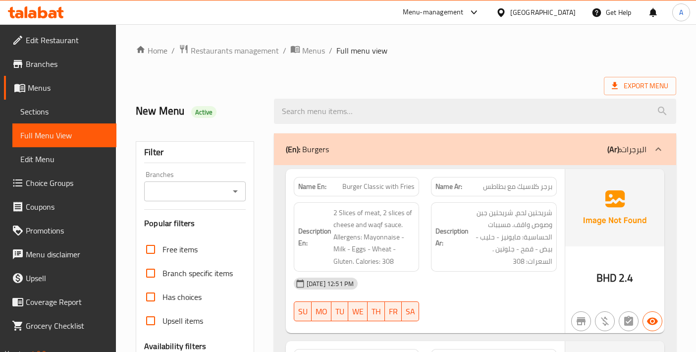
scroll to position [330, 0]
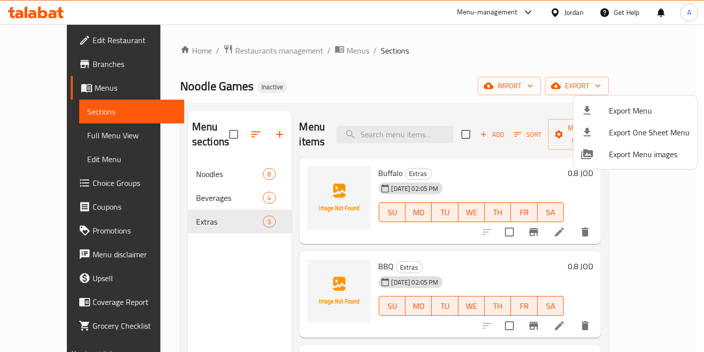
drag, startPoint x: 0, startPoint y: 0, endPoint x: 284, endPoint y: 71, distance: 293.1
click at [284, 71] on div at bounding box center [352, 176] width 704 height 352
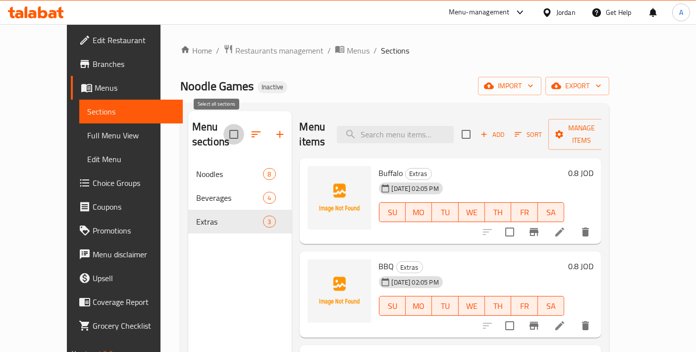
click at [223, 131] on input "checkbox" at bounding box center [233, 134] width 21 height 21
checkbox input "false"
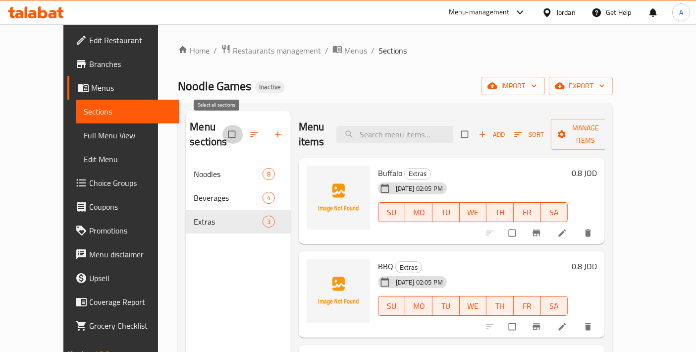
click at [222, 125] on input "checkbox" at bounding box center [232, 134] width 21 height 19
checkbox input "true"
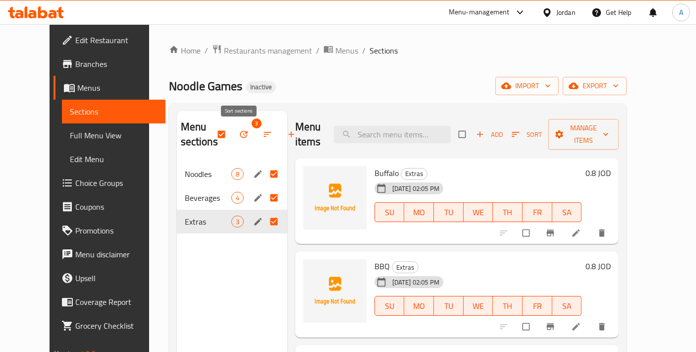
click at [233, 134] on button "button" at bounding box center [245, 134] width 24 height 22
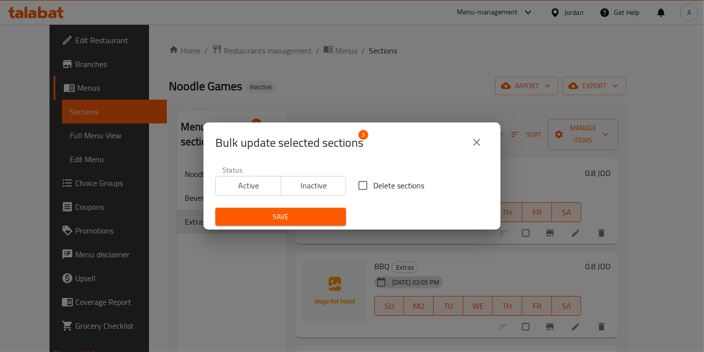
click at [373, 183] on span "Delete sections" at bounding box center [398, 185] width 51 height 12
click at [373, 183] on input "Delete sections" at bounding box center [363, 185] width 21 height 21
checkbox input "true"
click at [313, 215] on span "Save" at bounding box center [280, 217] width 115 height 12
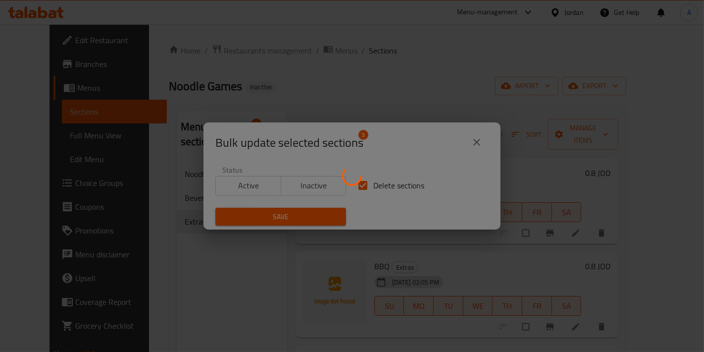
checkbox input "false"
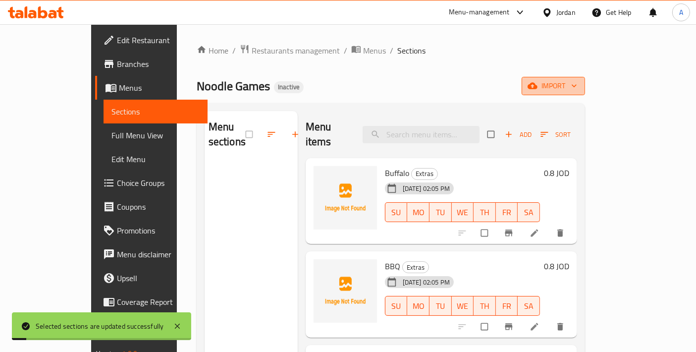
click at [537, 85] on icon "button" at bounding box center [532, 86] width 10 height 10
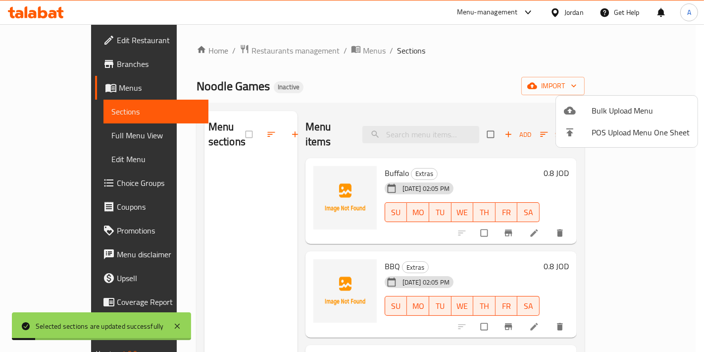
click at [588, 101] on li "Bulk Upload Menu" at bounding box center [627, 111] width 142 height 22
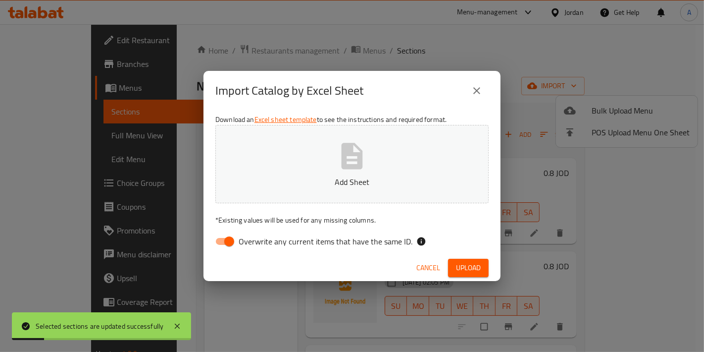
click at [447, 139] on button "Add Sheet" at bounding box center [351, 164] width 273 height 78
click at [226, 239] on input "Overwrite any current items that have the same ID." at bounding box center [229, 241] width 56 height 19
checkbox input "false"
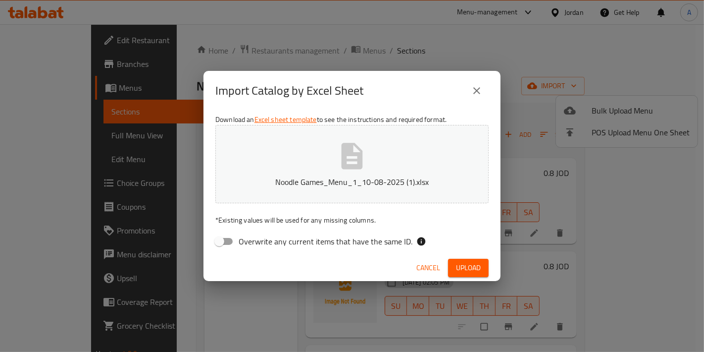
click at [456, 269] on span "Upload" at bounding box center [468, 268] width 25 height 12
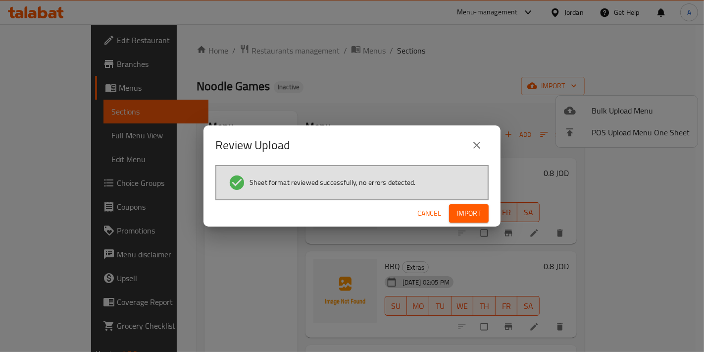
click at [496, 218] on div "Cancel Import" at bounding box center [352, 213] width 297 height 26
click at [483, 215] on button "Import" at bounding box center [469, 213] width 40 height 18
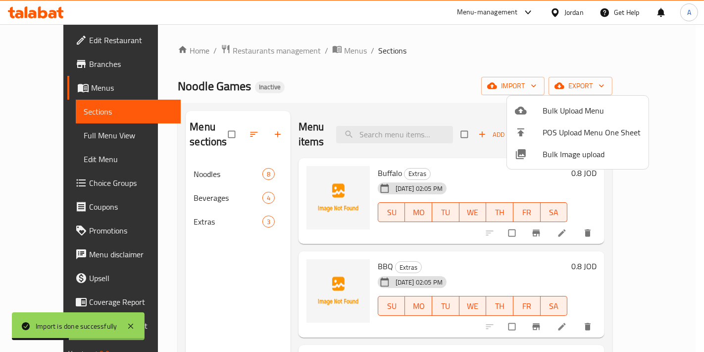
click at [249, 283] on div at bounding box center [352, 176] width 704 height 352
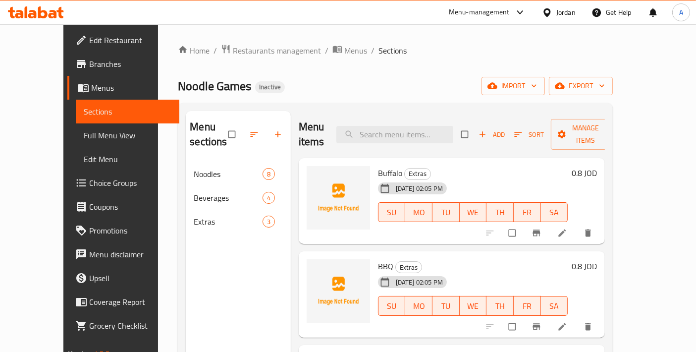
click at [577, 225] on li at bounding box center [563, 233] width 28 height 16
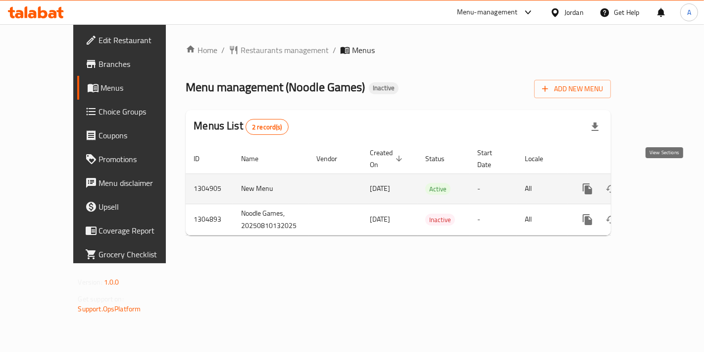
click at [665, 183] on icon "enhanced table" at bounding box center [659, 189] width 12 height 12
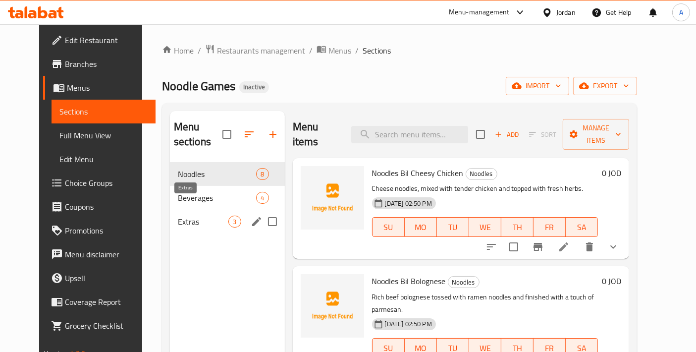
click at [182, 215] on span "Extras" at bounding box center [203, 221] width 51 height 12
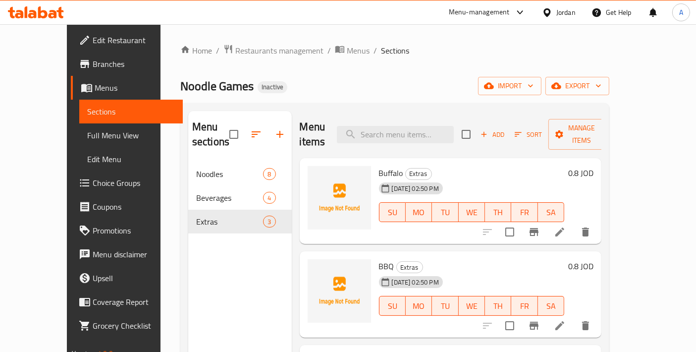
click at [566, 226] on icon at bounding box center [560, 232] width 12 height 12
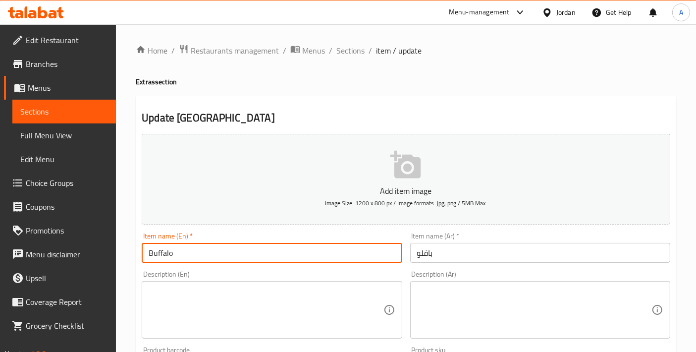
click at [221, 248] on input "Buffalo" at bounding box center [272, 253] width 260 height 20
type input "Buffalo Sauce"
click at [413, 257] on input "بافلو" at bounding box center [540, 253] width 260 height 20
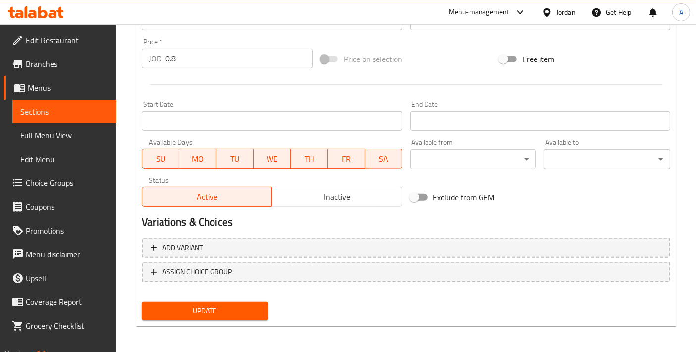
type input "صوص بافلو"
click at [213, 302] on button "Update" at bounding box center [205, 311] width 126 height 18
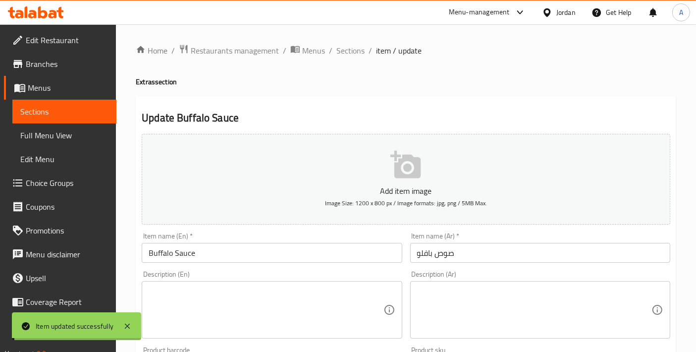
click at [351, 50] on span "Sections" at bounding box center [350, 51] width 28 height 12
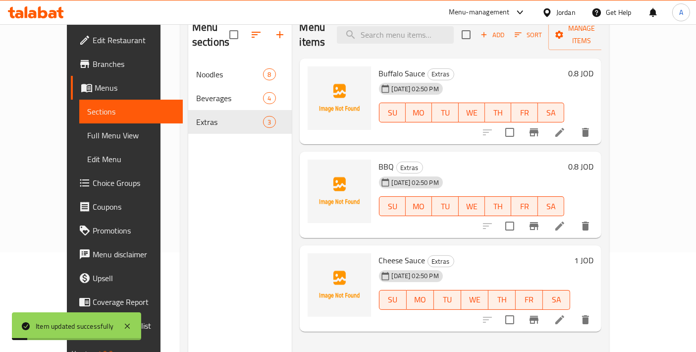
scroll to position [110, 0]
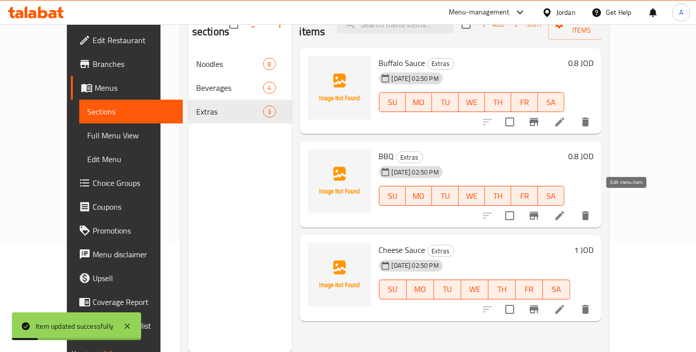
click at [566, 210] on icon at bounding box center [560, 216] width 12 height 12
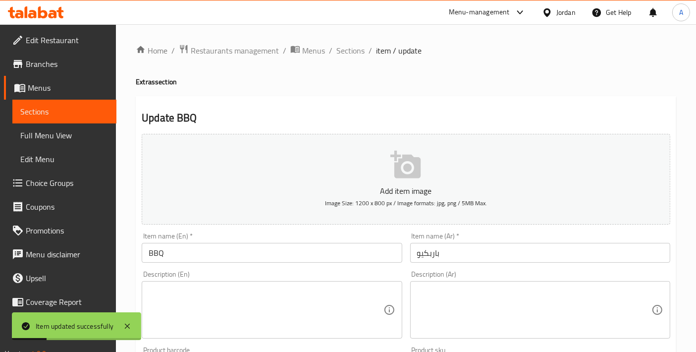
click at [239, 247] on input "BBQ" at bounding box center [272, 253] width 260 height 20
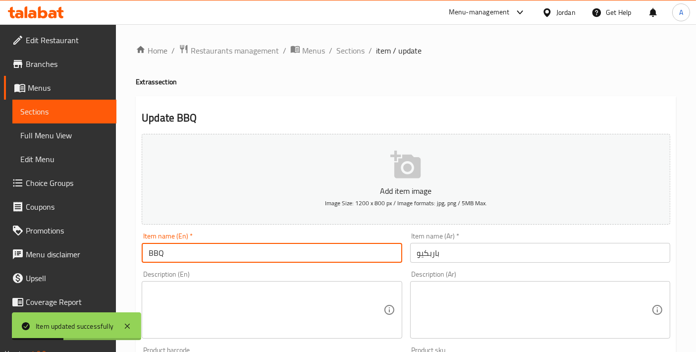
type input "BBQ Sauce"
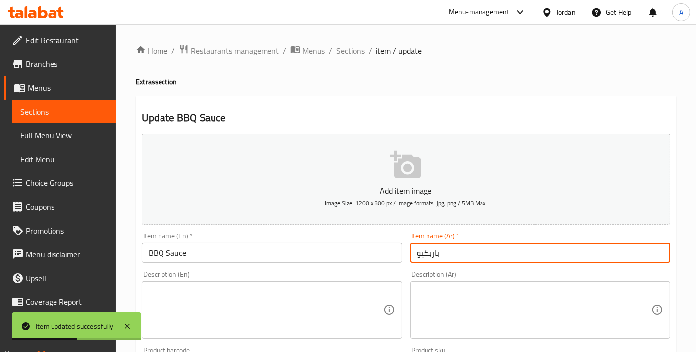
click at [417, 250] on input "باربكيو" at bounding box center [540, 253] width 260 height 20
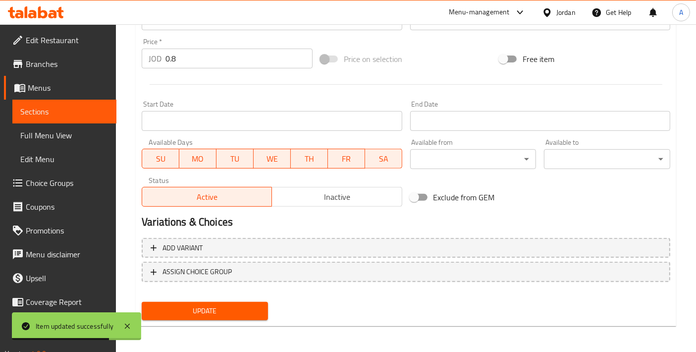
type input "صوص باربكيو"
click at [227, 317] on button "Update" at bounding box center [205, 311] width 126 height 18
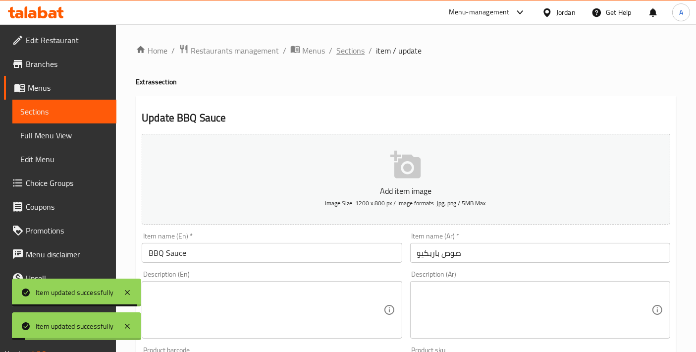
click at [351, 56] on span "Sections" at bounding box center [350, 51] width 28 height 12
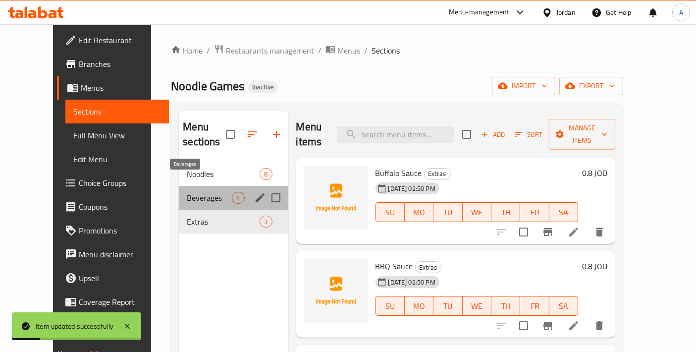
click at [187, 192] on span "Beverages" at bounding box center [209, 198] width 45 height 12
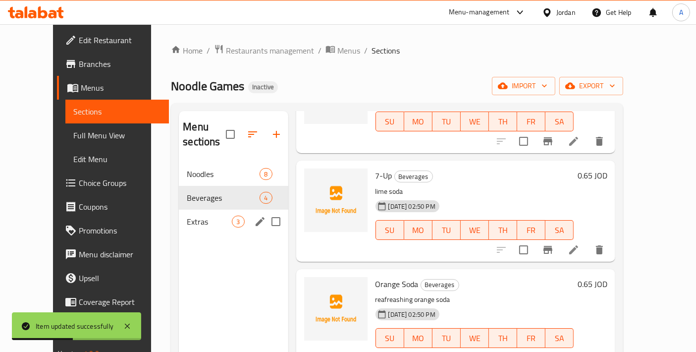
click at [211, 212] on div "Extras 3" at bounding box center [233, 222] width 109 height 24
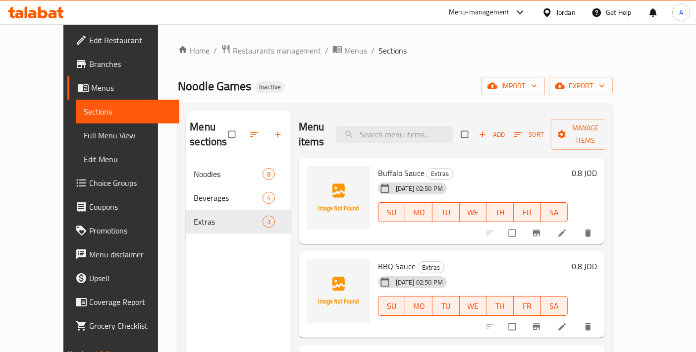
click at [84, 140] on span "Full Menu View" at bounding box center [128, 135] width 88 height 12
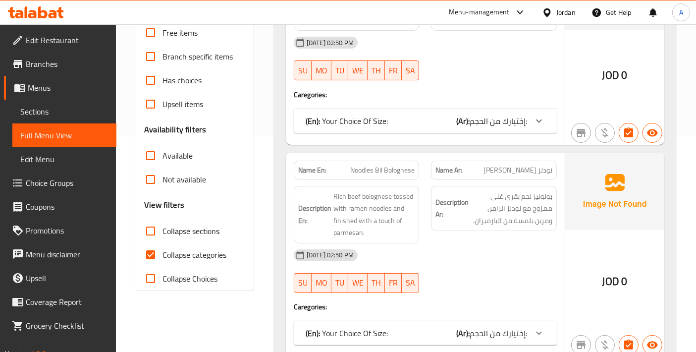
scroll to position [330, 0]
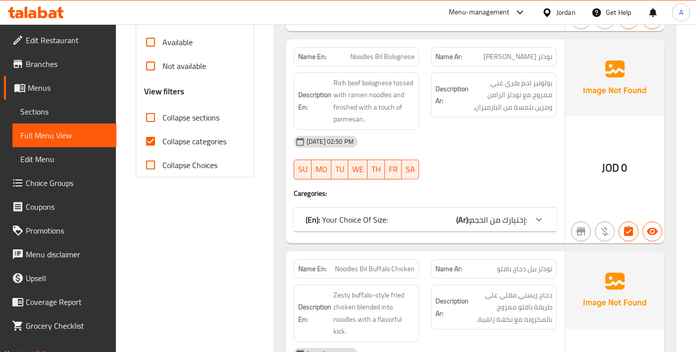
click at [156, 145] on input "Collapse categories" at bounding box center [151, 141] width 24 height 24
checkbox input "false"
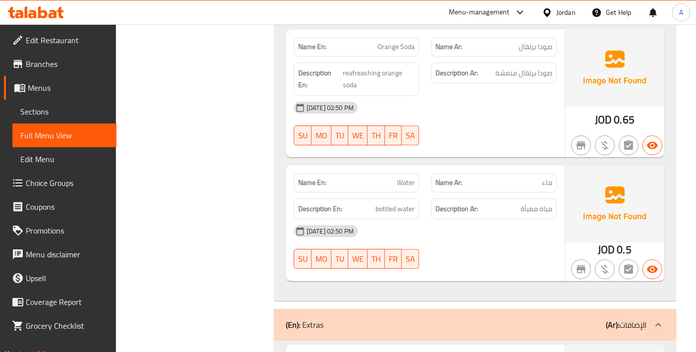
scroll to position [2961, 0]
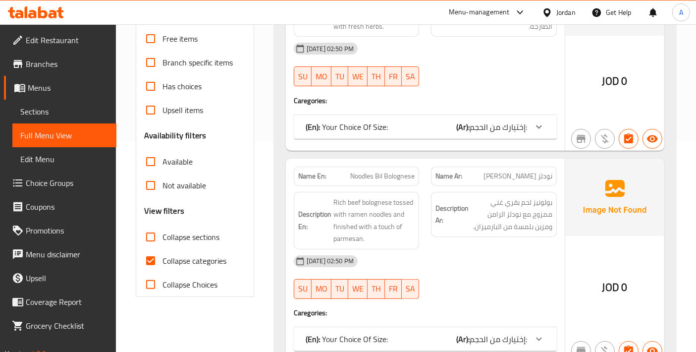
scroll to position [220, 0]
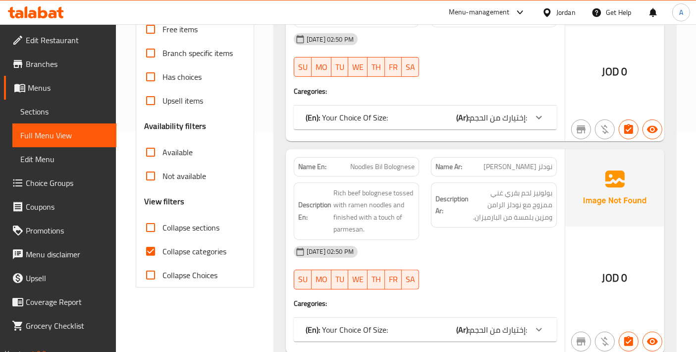
click at [148, 257] on input "Collapse categories" at bounding box center [151, 251] width 24 height 24
checkbox input "false"
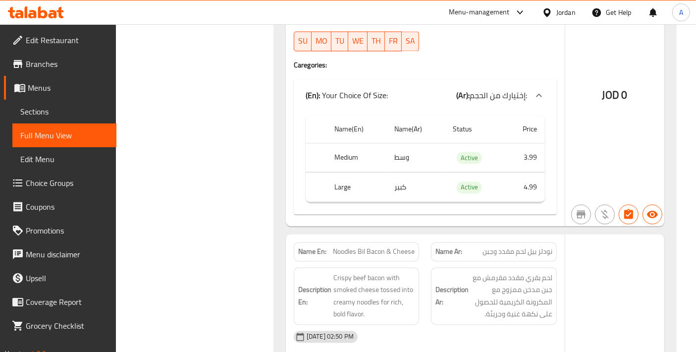
scroll to position [1871, 0]
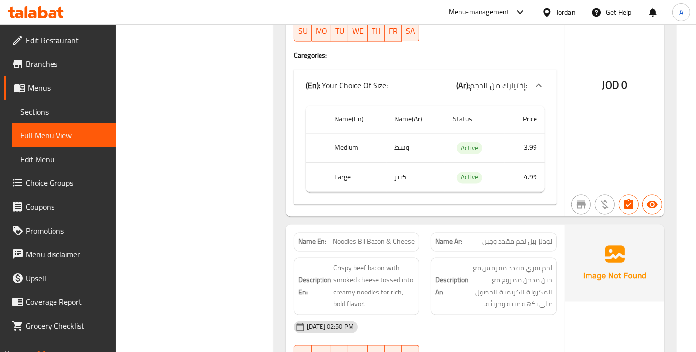
click at [377, 237] on span "Noodles Bil Bacon & Cheese" at bounding box center [374, 242] width 82 height 10
click at [372, 237] on span "Noodles Bil Bacon & Cheese" at bounding box center [374, 242] width 82 height 10
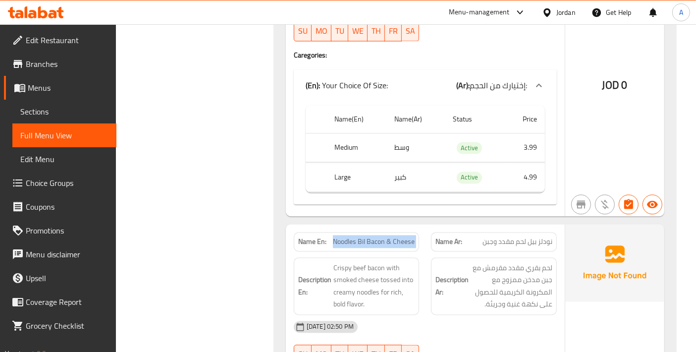
click at [62, 106] on span "Sections" at bounding box center [64, 111] width 88 height 12
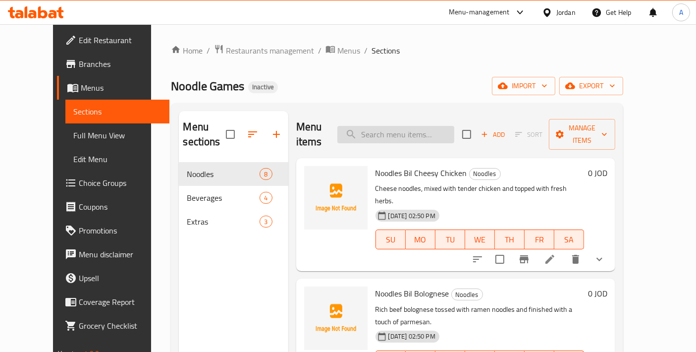
click at [417, 132] on input "search" at bounding box center [395, 134] width 117 height 17
paste input "Noodles Bil Bacon & Cheese"
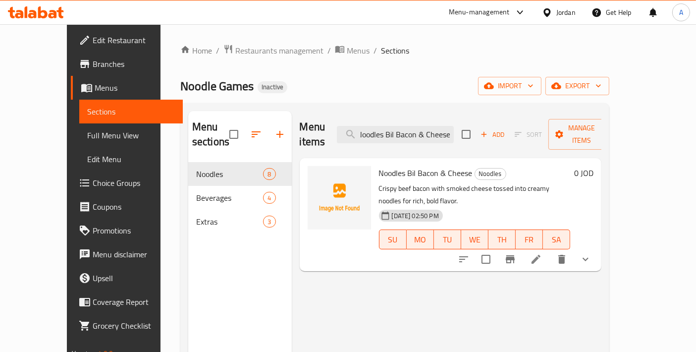
type input "Noodles Bil Bacon & Cheese"
click at [597, 247] on div at bounding box center [525, 259] width 146 height 24
click at [542, 253] on icon at bounding box center [536, 259] width 12 height 12
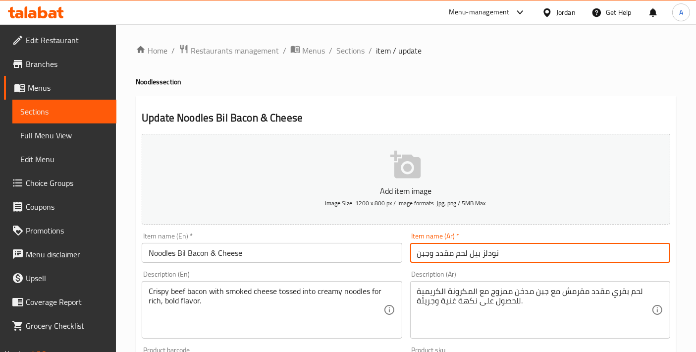
drag, startPoint x: 436, startPoint y: 254, endPoint x: 466, endPoint y: 254, distance: 30.2
click at [466, 254] on input "نودلز بيل لحم مقدد وجبن" at bounding box center [540, 253] width 260 height 20
type input "نودلز بيل بي وجبن"
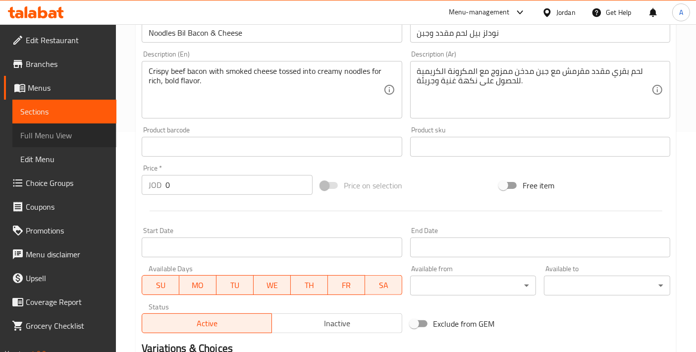
click at [75, 132] on span "Full Menu View" at bounding box center [64, 135] width 88 height 12
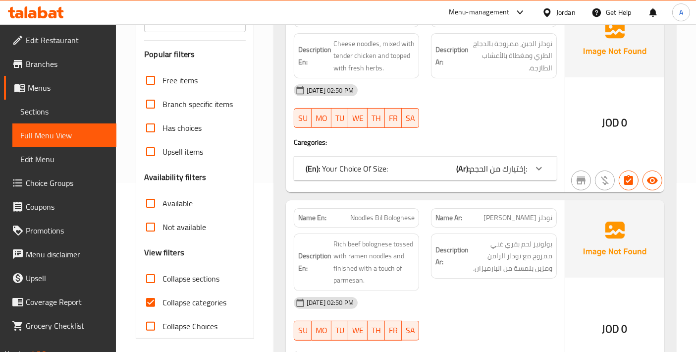
scroll to position [174, 0]
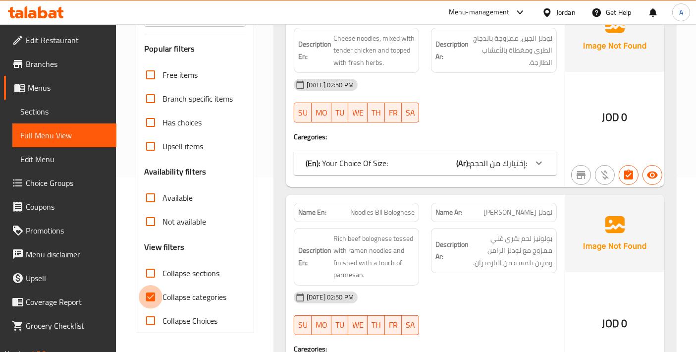
click at [148, 303] on input "Collapse categories" at bounding box center [151, 297] width 24 height 24
checkbox input "false"
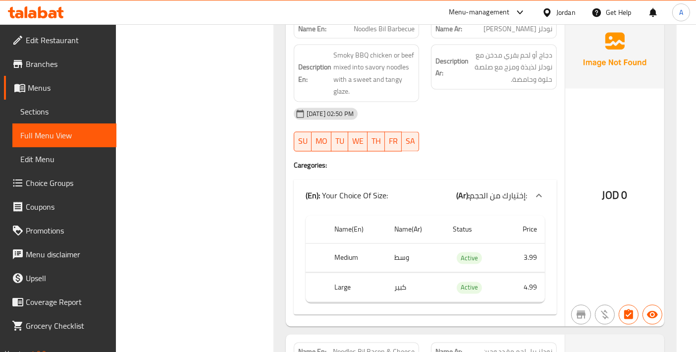
scroll to position [1727, 0]
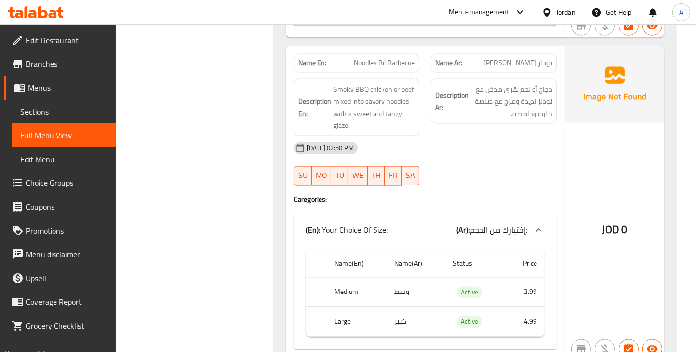
click at [366, 58] on span "Noodles Bil Barbecue" at bounding box center [384, 63] width 61 height 10
copy span "Noodles Bil Barbecue"
click at [74, 109] on span "Sections" at bounding box center [64, 111] width 88 height 12
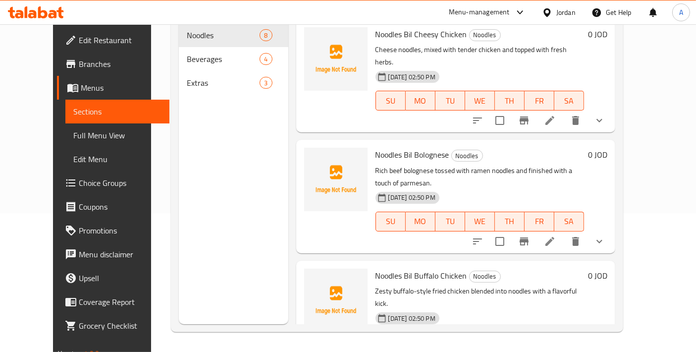
scroll to position [138, 0]
click at [79, 180] on span "Choice Groups" at bounding box center [120, 183] width 83 height 12
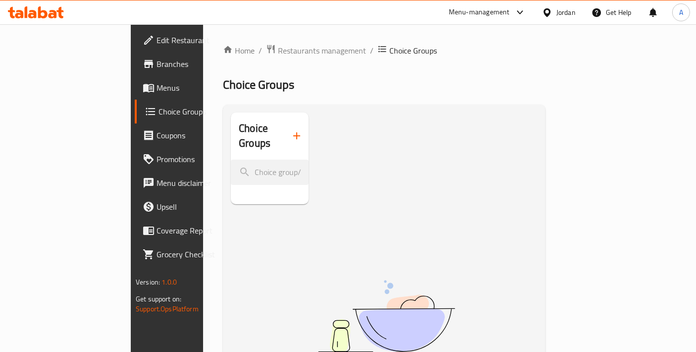
click at [285, 138] on button "button" at bounding box center [297, 136] width 24 height 24
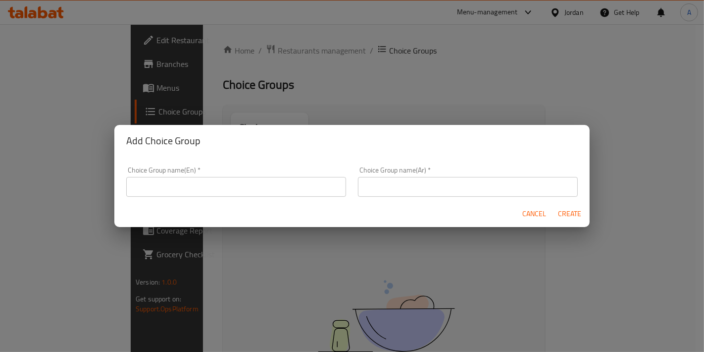
click at [223, 171] on div "Choice Group name(En)   * Choice Group name(En) *" at bounding box center [236, 181] width 220 height 30
click at [219, 177] on input "text" at bounding box center [236, 187] width 220 height 20
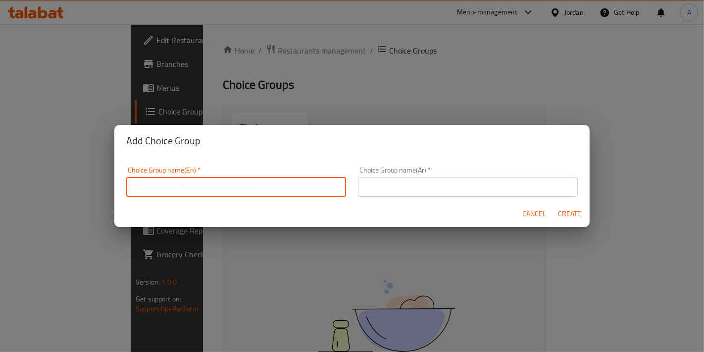
type input "Your Choice Of:"
click at [376, 194] on input "text" at bounding box center [468, 187] width 220 height 20
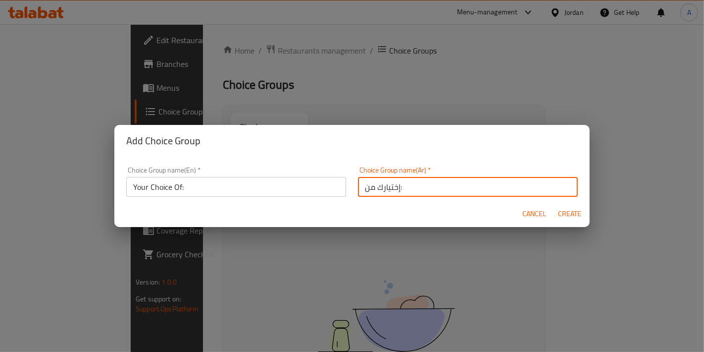
type input "إختيارك من:"
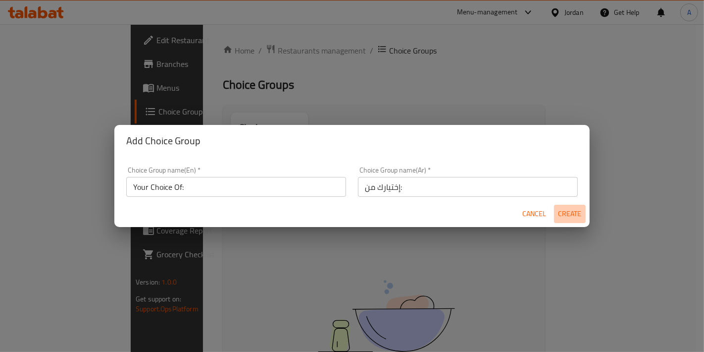
click at [578, 210] on span "Create" at bounding box center [570, 214] width 24 height 12
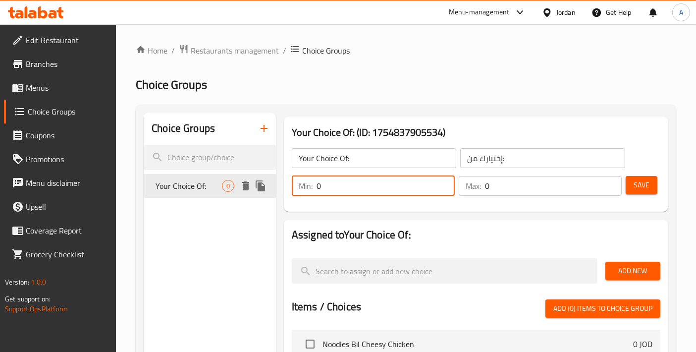
drag, startPoint x: 264, startPoint y: 186, endPoint x: 237, endPoint y: 186, distance: 27.7
type input "1"
drag, startPoint x: 521, startPoint y: 190, endPoint x: 437, endPoint y: 191, distance: 83.7
click at [437, 191] on div "Min: 1 ​ Max: 0 ​" at bounding box center [457, 186] width 338 height 28
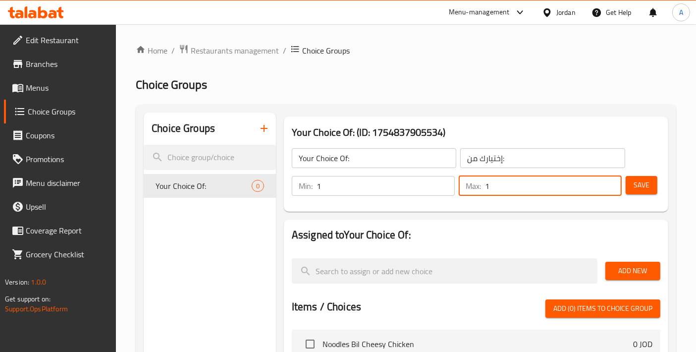
type input "1"
click at [635, 179] on span "Save" at bounding box center [641, 185] width 16 height 12
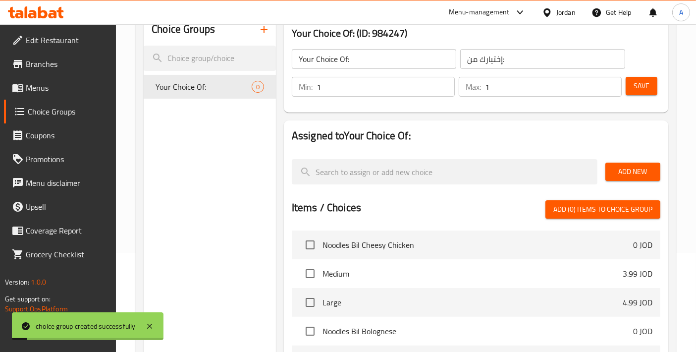
scroll to position [110, 0]
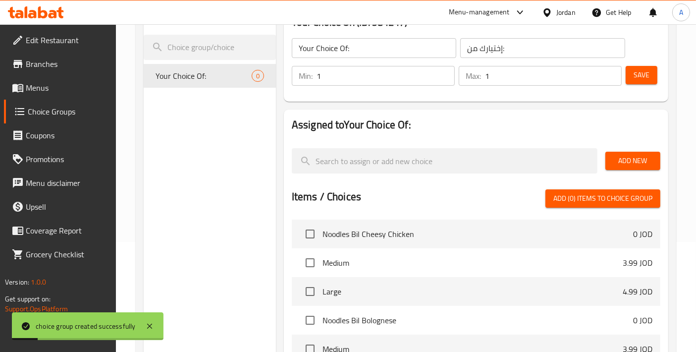
click at [615, 162] on span "Add New" at bounding box center [632, 161] width 39 height 12
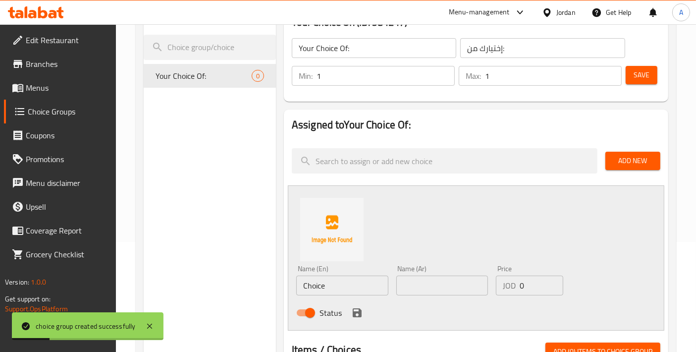
click at [278, 283] on div "Your Choice Of: (ID: 984247) Your Choice Of: ​ إختيارك من: ​ Min: 1 ​ Max: 1 ​ …" at bounding box center [474, 331] width 396 height 658
type input "Chicken"
click at [474, 282] on input "text" at bounding box center [442, 285] width 92 height 20
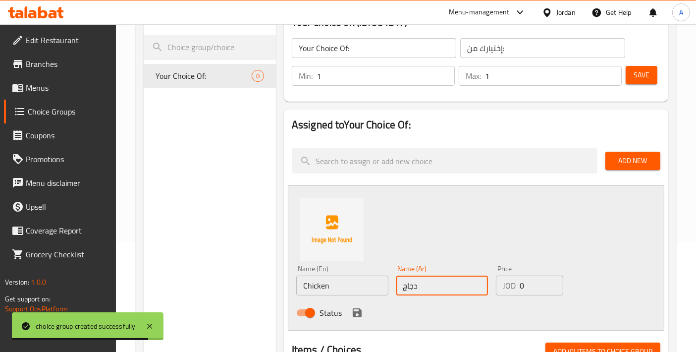
type input "دجاج"
click at [359, 311] on icon "save" at bounding box center [357, 312] width 9 height 9
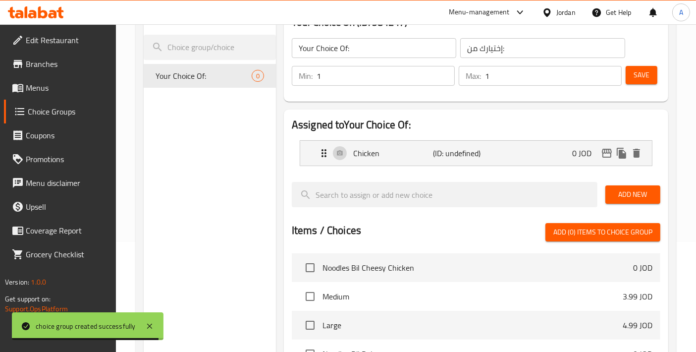
click at [636, 190] on span "Add New" at bounding box center [632, 194] width 39 height 12
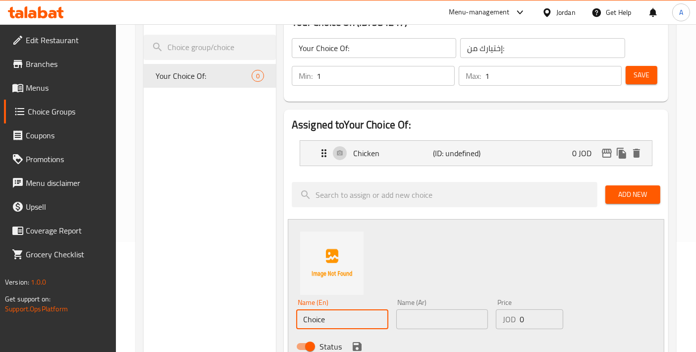
drag, startPoint x: 348, startPoint y: 316, endPoint x: 264, endPoint y: 316, distance: 83.7
click at [264, 316] on div "Choice Groups Your Choice Of: 0 Your Choice Of: (ID: 984247) Your Choice Of: ​ …" at bounding box center [408, 348] width 528 height 692
type input "Beef"
click at [423, 316] on input "text" at bounding box center [442, 319] width 92 height 20
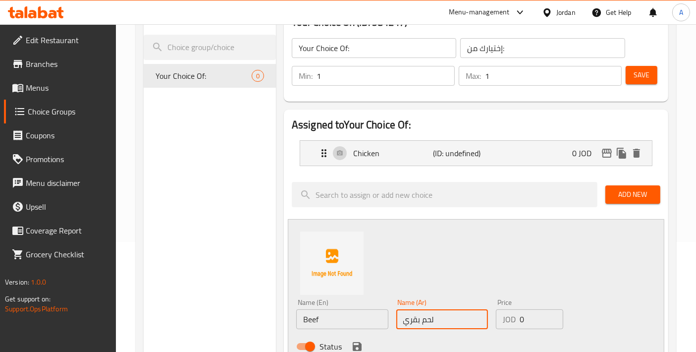
type input "لحم بقري"
click at [361, 344] on icon "save" at bounding box center [357, 346] width 12 height 12
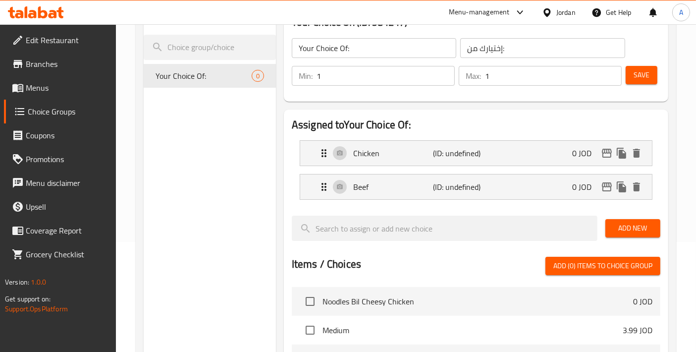
click at [630, 81] on button "Save" at bounding box center [642, 75] width 32 height 18
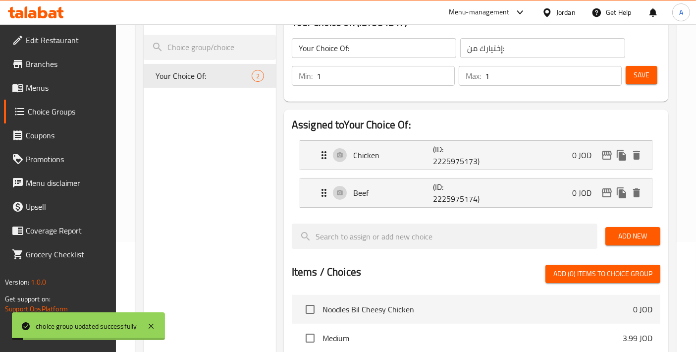
click at [58, 87] on span "Menus" at bounding box center [67, 88] width 83 height 12
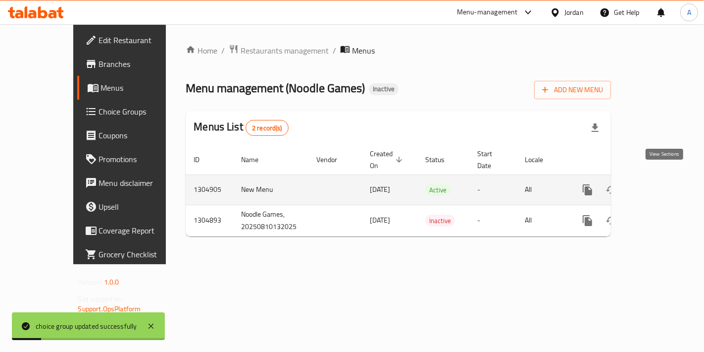
click at [654, 180] on link "enhanced table" at bounding box center [659, 190] width 24 height 24
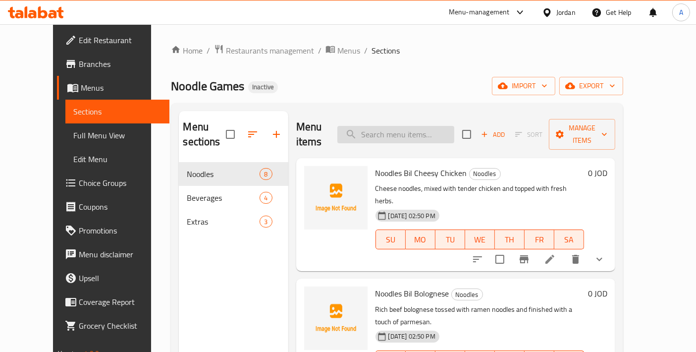
click at [401, 128] on input "search" at bounding box center [395, 134] width 117 height 17
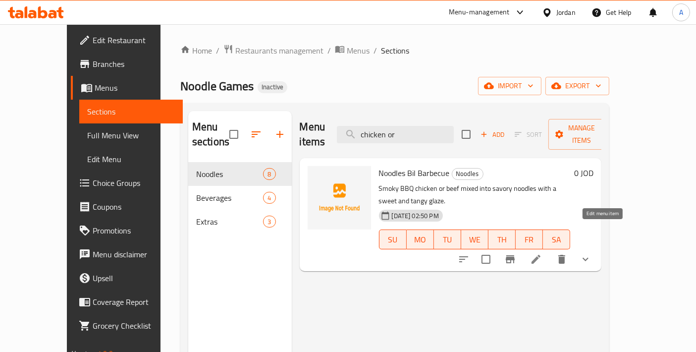
type input "chicken or"
click at [542, 253] on icon at bounding box center [536, 259] width 12 height 12
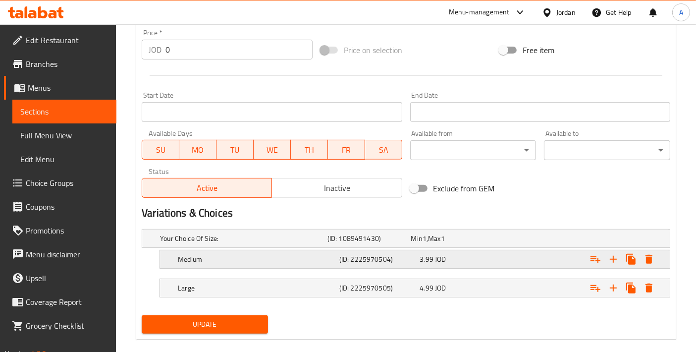
scroll to position [368, 0]
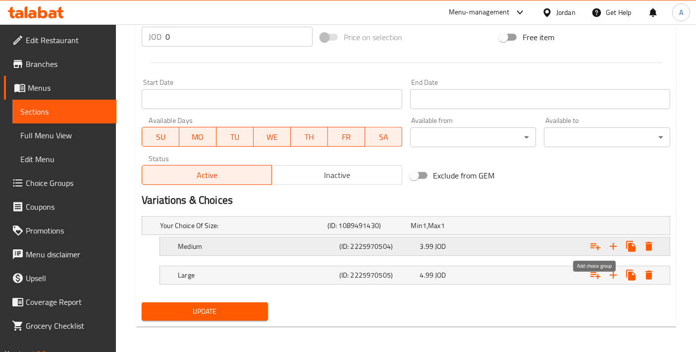
click at [601, 250] on button "Expand" at bounding box center [595, 246] width 18 height 18
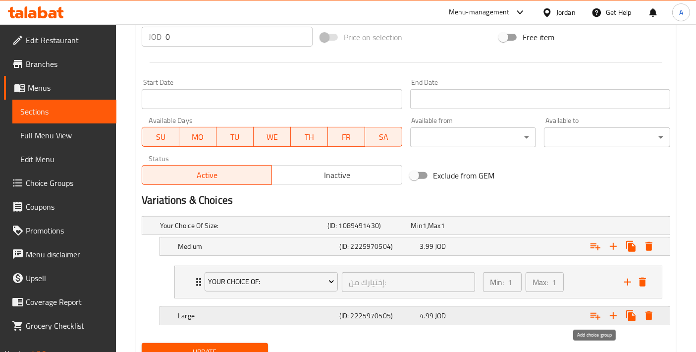
click at [602, 311] on button "Expand" at bounding box center [595, 316] width 18 height 18
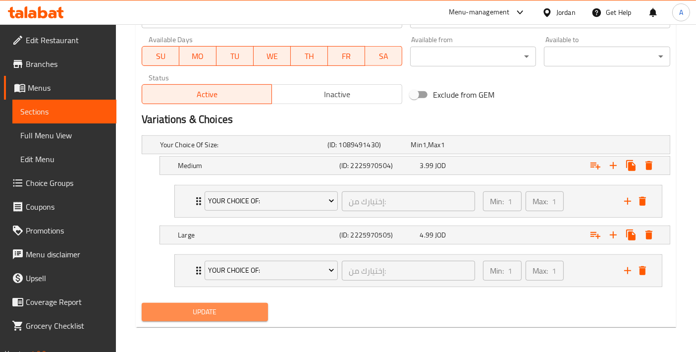
click at [222, 306] on span "Update" at bounding box center [205, 312] width 110 height 12
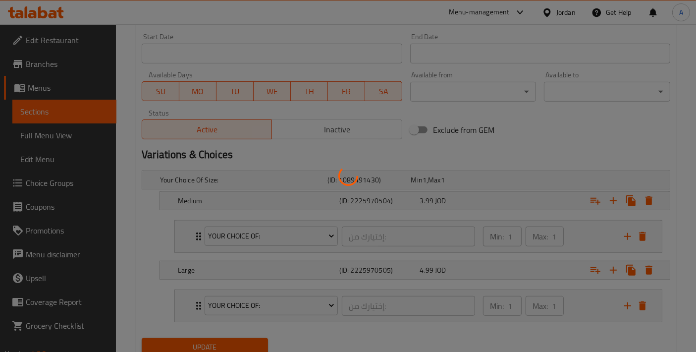
scroll to position [8, 0]
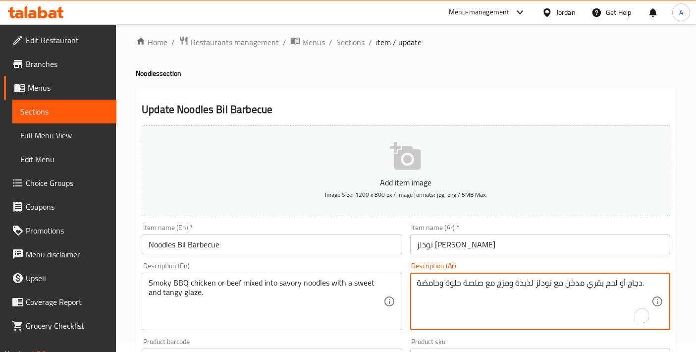
drag, startPoint x: 440, startPoint y: 279, endPoint x: 419, endPoint y: 283, distance: 22.1
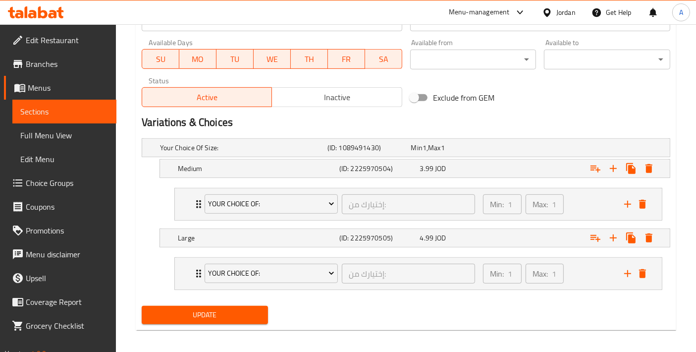
scroll to position [449, 0]
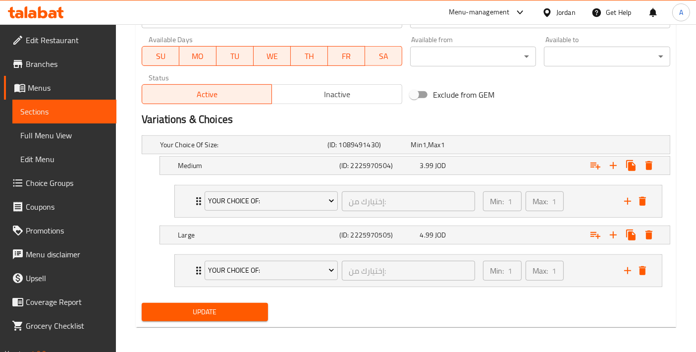
type textarea "دجاج أو لحم بقري مدخن مع نودلز لذيذة ومزج مع صلصة حلوة ولاذعة."
click at [215, 299] on div "Update" at bounding box center [205, 312] width 134 height 26
click at [211, 306] on span "Update" at bounding box center [205, 312] width 110 height 12
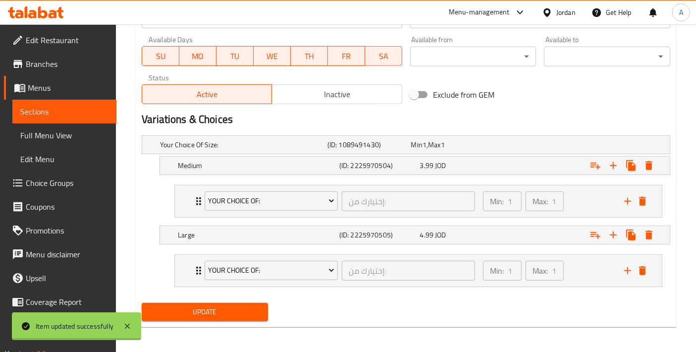
scroll to position [0, 0]
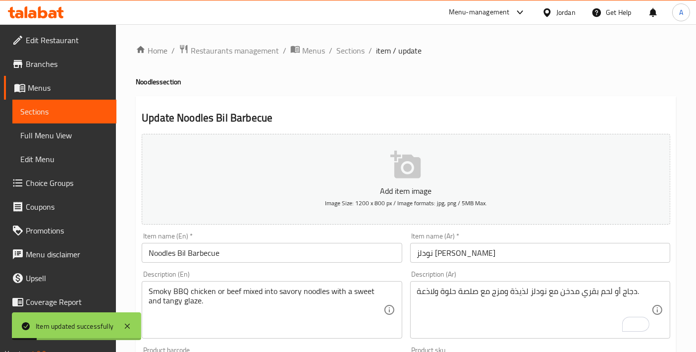
click at [98, 82] on span "Menus" at bounding box center [68, 88] width 81 height 12
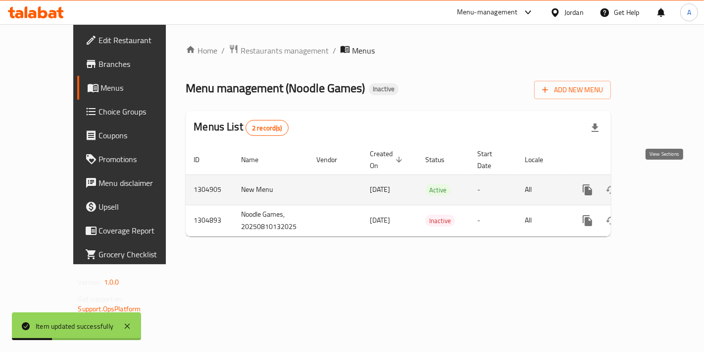
click at [665, 184] on icon "enhanced table" at bounding box center [659, 190] width 12 height 12
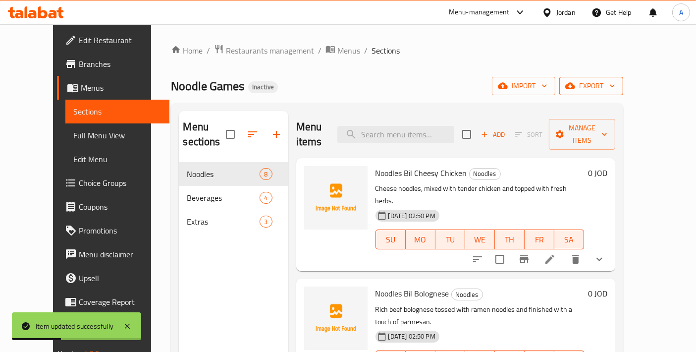
click at [623, 92] on button "export" at bounding box center [591, 86] width 64 height 18
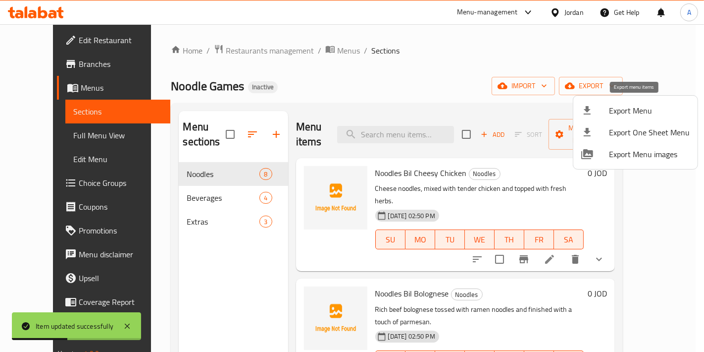
click at [627, 113] on span "Export Menu" at bounding box center [649, 111] width 81 height 12
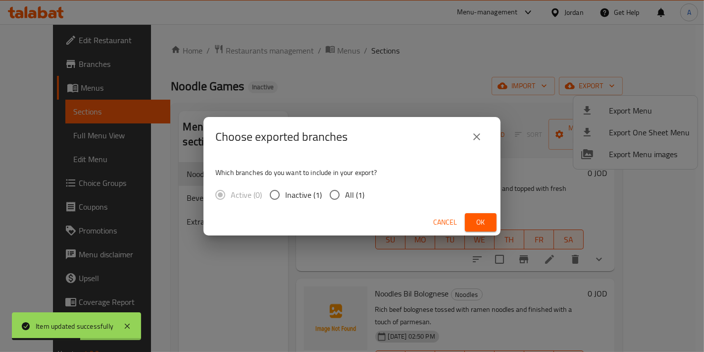
click at [370, 194] on div "Which branches do you want to include in your export? Active (0) Inactive (1) A…" at bounding box center [352, 183] width 297 height 53
click at [365, 194] on div "Active (0) Inactive (1) All (1)" at bounding box center [293, 194] width 157 height 21
click at [350, 197] on span "All (1)" at bounding box center [354, 195] width 19 height 12
click at [345, 197] on input "All (1)" at bounding box center [334, 194] width 21 height 21
radio input "true"
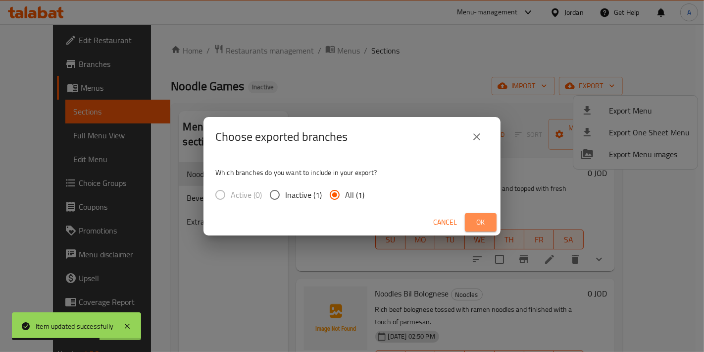
click at [475, 222] on span "Ok" at bounding box center [481, 222] width 16 height 12
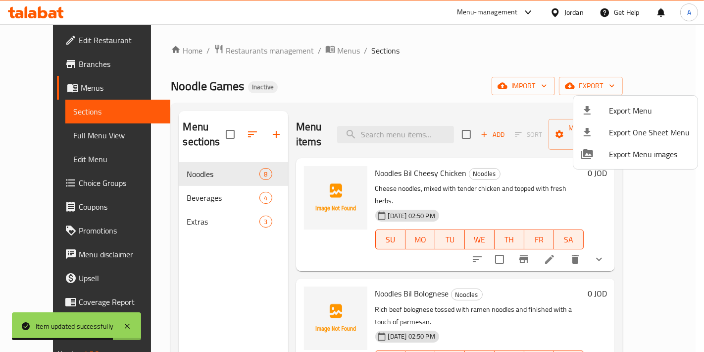
click at [60, 139] on div at bounding box center [352, 176] width 704 height 352
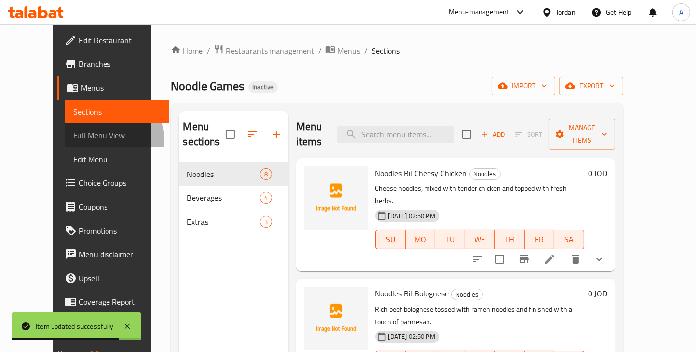
click at [73, 139] on span "Full Menu View" at bounding box center [117, 135] width 88 height 12
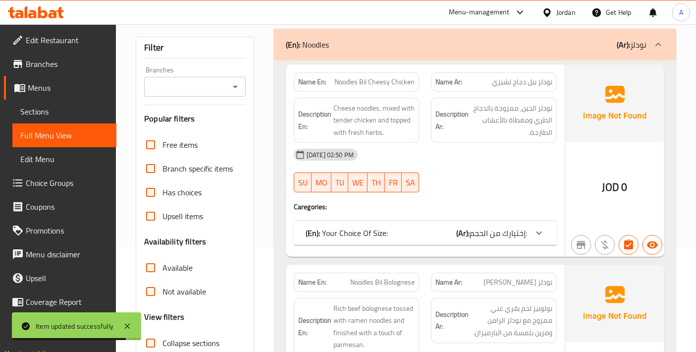
scroll to position [330, 0]
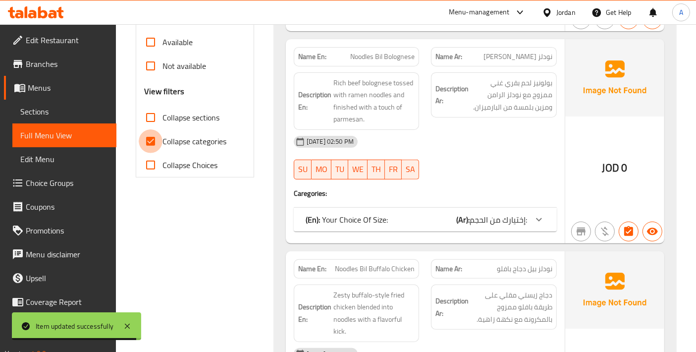
click at [153, 149] on input "Collapse categories" at bounding box center [151, 141] width 24 height 24
checkbox input "false"
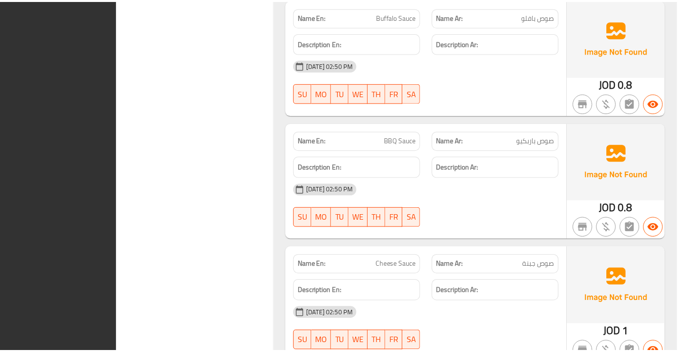
scroll to position [3551, 0]
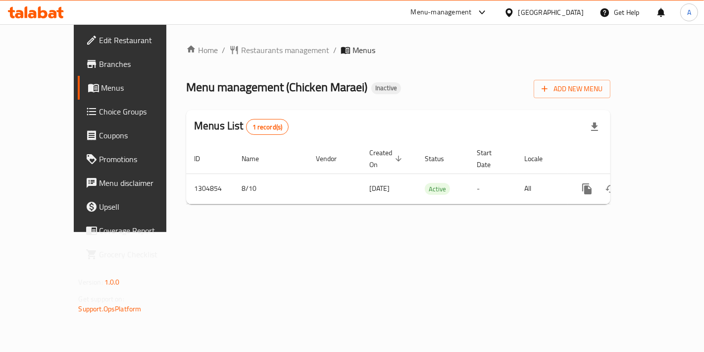
click at [100, 65] on span "Branches" at bounding box center [142, 64] width 84 height 12
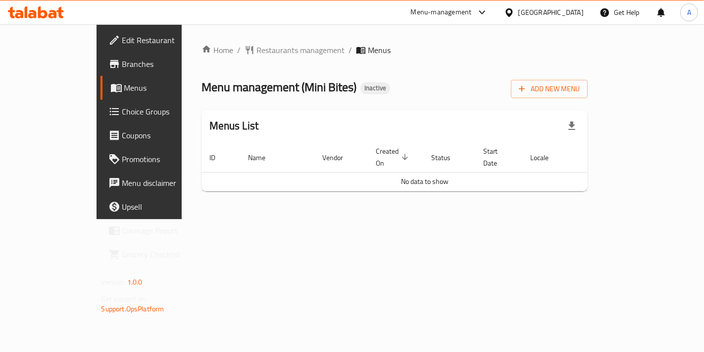
click at [588, 75] on div "Home / Restaurants management / Menus Menu management ( Mini Bites ) Inactive A…" at bounding box center [395, 121] width 387 height 155
click at [580, 87] on span "Add New Menu" at bounding box center [549, 89] width 61 height 12
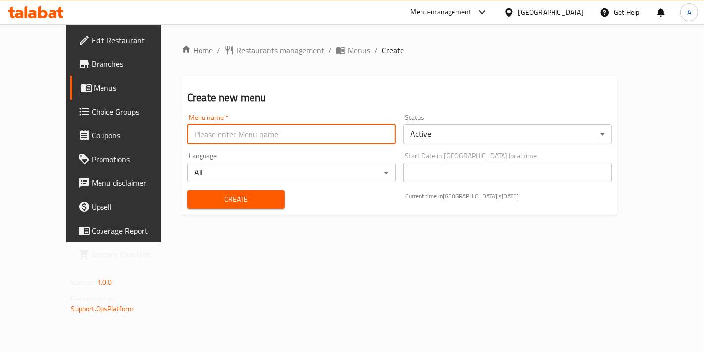
click at [294, 139] on input "text" at bounding box center [291, 134] width 209 height 20
type input "New Menu"
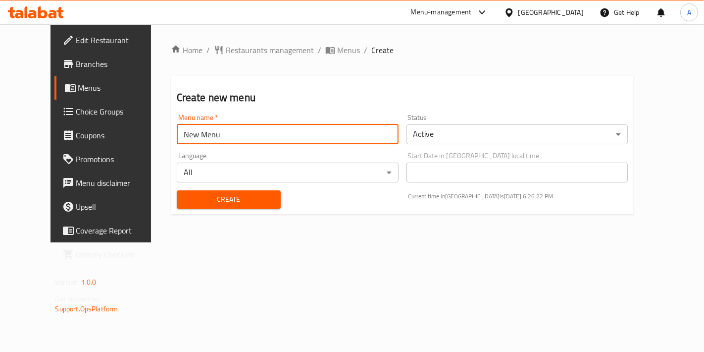
click at [207, 209] on div "Create" at bounding box center [229, 199] width 116 height 30
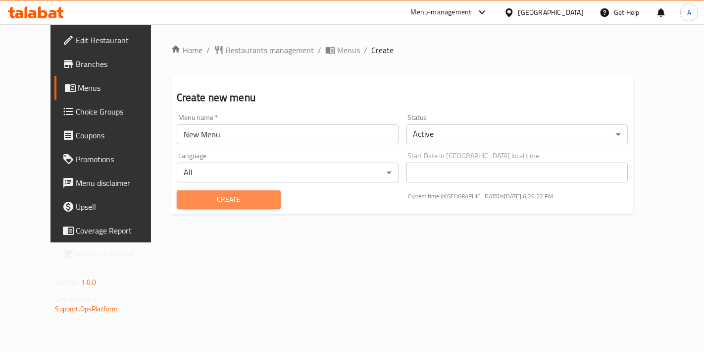
click at [209, 201] on span "Create" at bounding box center [229, 199] width 88 height 12
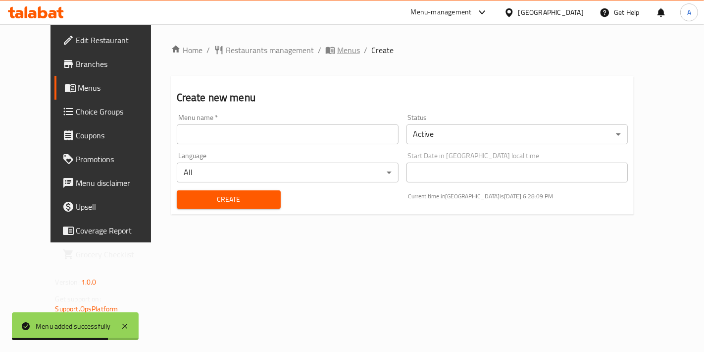
click at [337, 50] on span "Menus" at bounding box center [348, 50] width 23 height 12
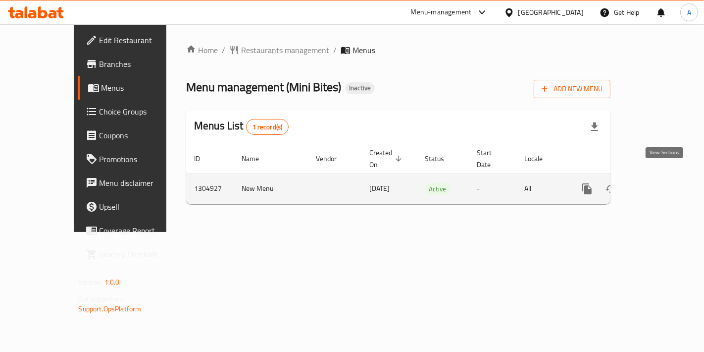
click at [663, 184] on icon "enhanced table" at bounding box center [658, 188] width 9 height 9
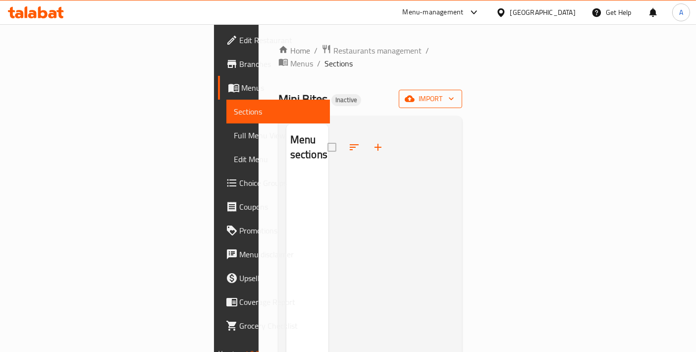
click at [454, 93] on span "import" at bounding box center [431, 99] width 48 height 12
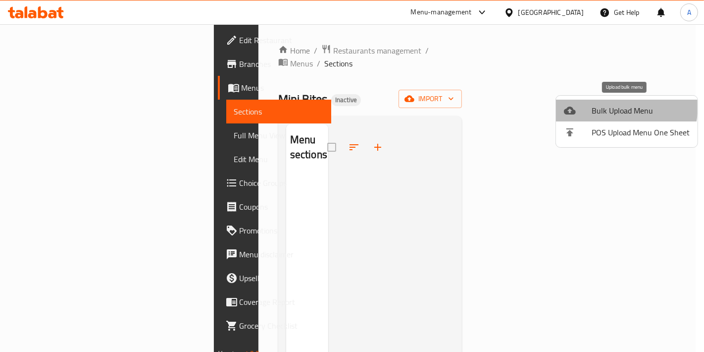
click at [607, 105] on span "Bulk Upload Menu" at bounding box center [641, 111] width 98 height 12
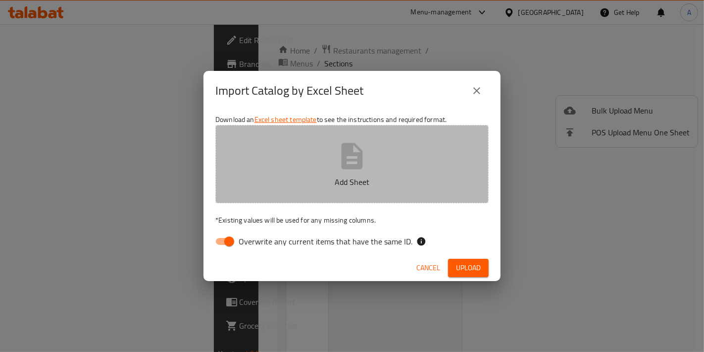
click at [421, 170] on button "Add Sheet" at bounding box center [351, 164] width 273 height 78
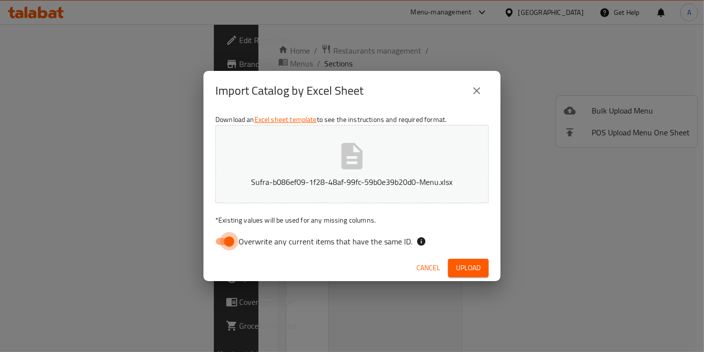
click at [218, 237] on input "Overwrite any current items that have the same ID." at bounding box center [229, 241] width 56 height 19
checkbox input "false"
click at [468, 269] on span "Upload" at bounding box center [468, 268] width 25 height 12
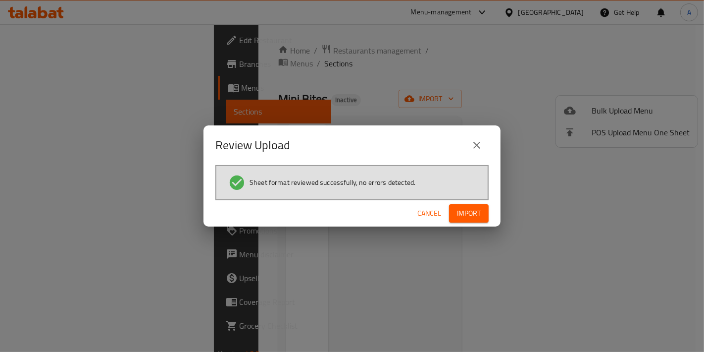
click at [477, 225] on div "Cancel Import" at bounding box center [352, 213] width 297 height 26
click at [477, 219] on button "Import" at bounding box center [469, 213] width 40 height 18
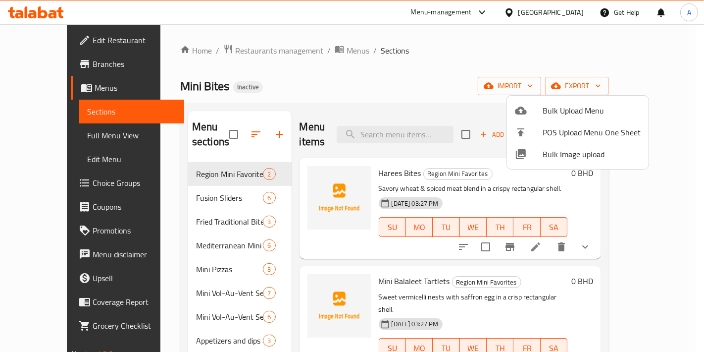
click at [125, 273] on div at bounding box center [352, 176] width 704 height 352
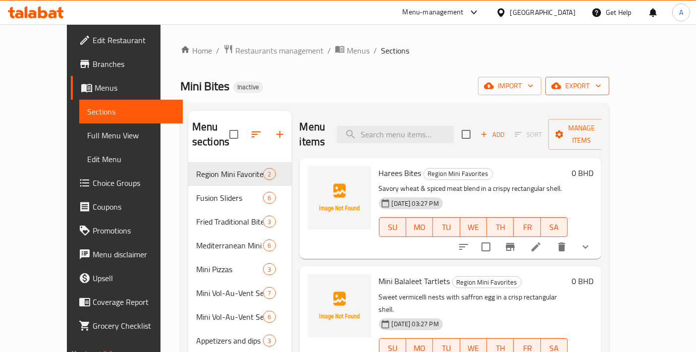
click at [601, 90] on span "export" at bounding box center [577, 86] width 48 height 12
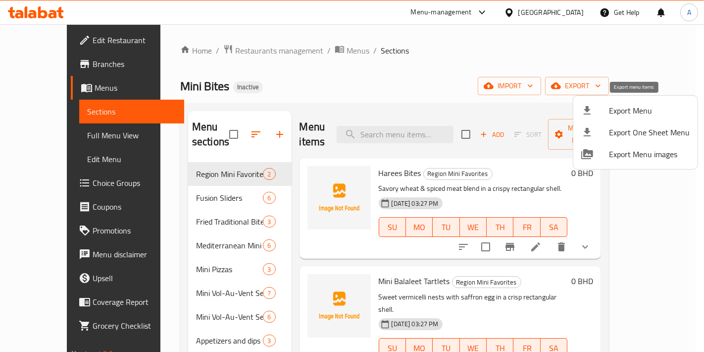
click at [617, 105] on span "Export Menu" at bounding box center [649, 111] width 81 height 12
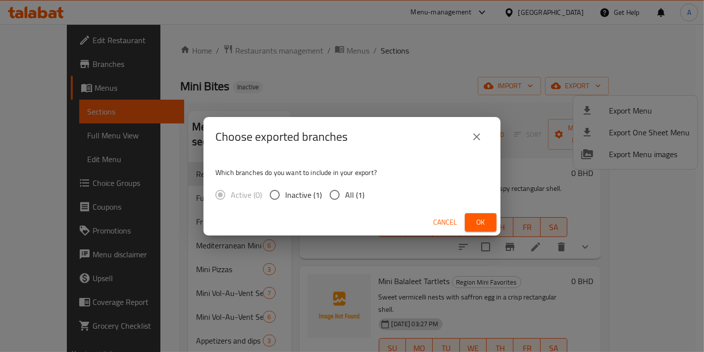
click at [348, 194] on span "All (1)" at bounding box center [354, 195] width 19 height 12
click at [345, 194] on input "All (1)" at bounding box center [334, 194] width 21 height 21
radio input "true"
click at [480, 213] on button "Ok" at bounding box center [481, 222] width 32 height 18
